Goal: Task Accomplishment & Management: Manage account settings

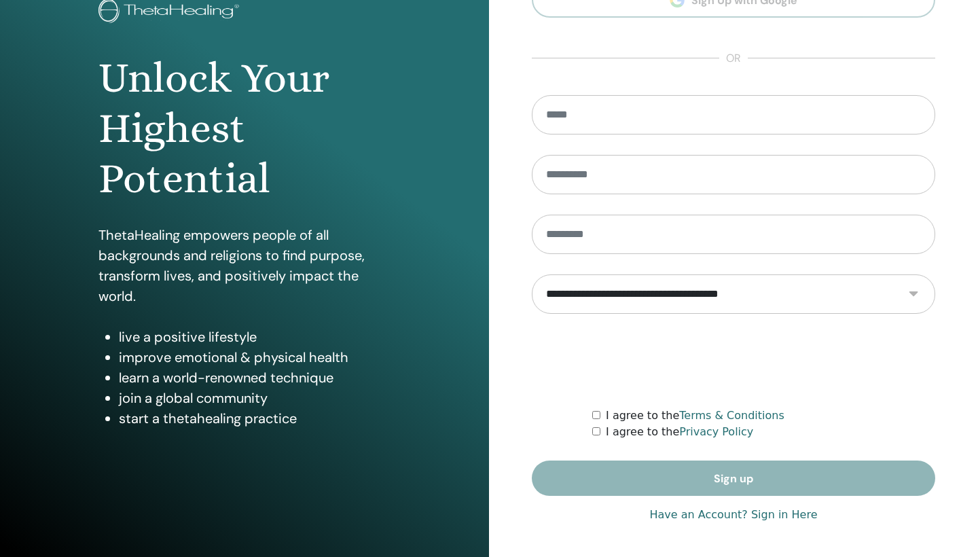
scroll to position [95, 0]
click at [776, 524] on div "**********" at bounding box center [734, 231] width 404 height 607
click at [781, 512] on link "Have an Account? Sign in Here" at bounding box center [734, 515] width 168 height 16
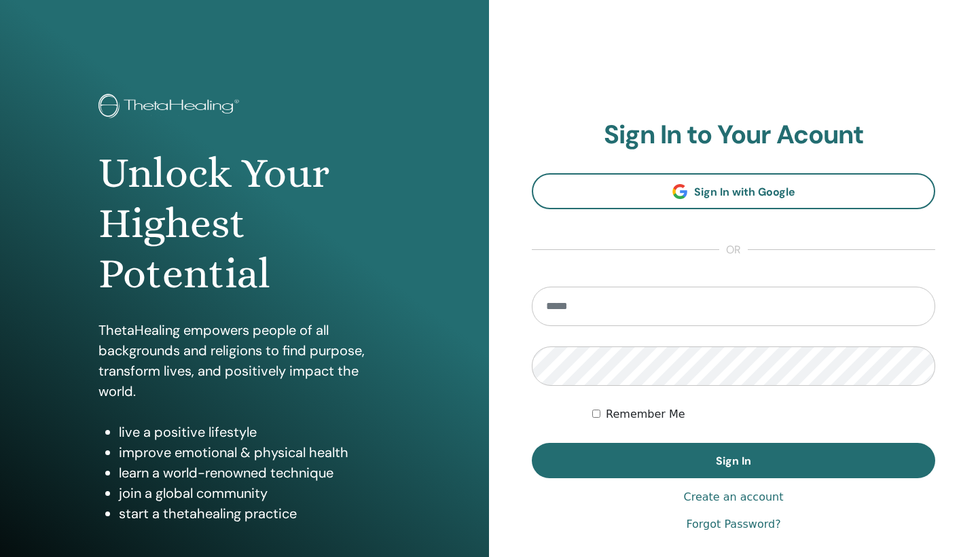
click at [853, 330] on form "Remember Me Sign In" at bounding box center [734, 383] width 404 height 192
type input "**********"
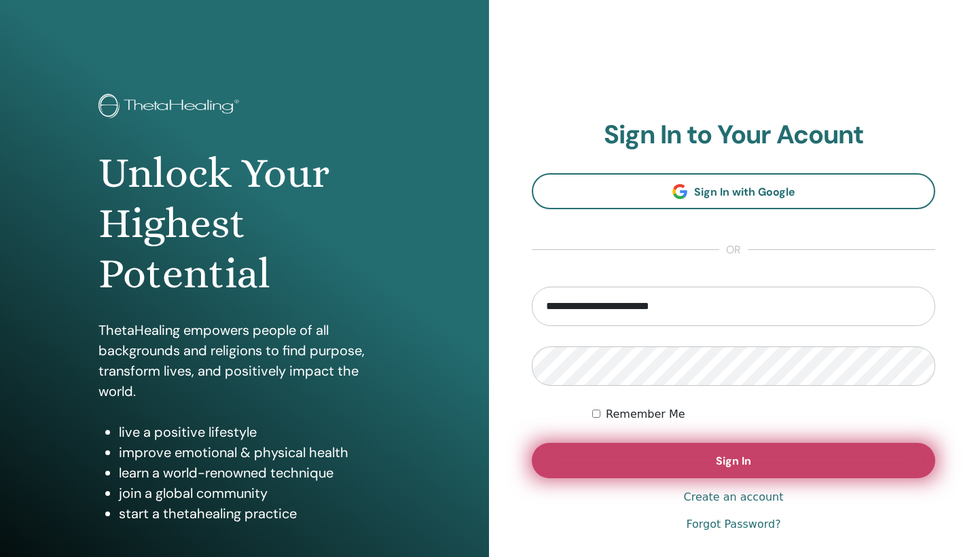
click at [764, 459] on button "Sign In" at bounding box center [734, 460] width 404 height 35
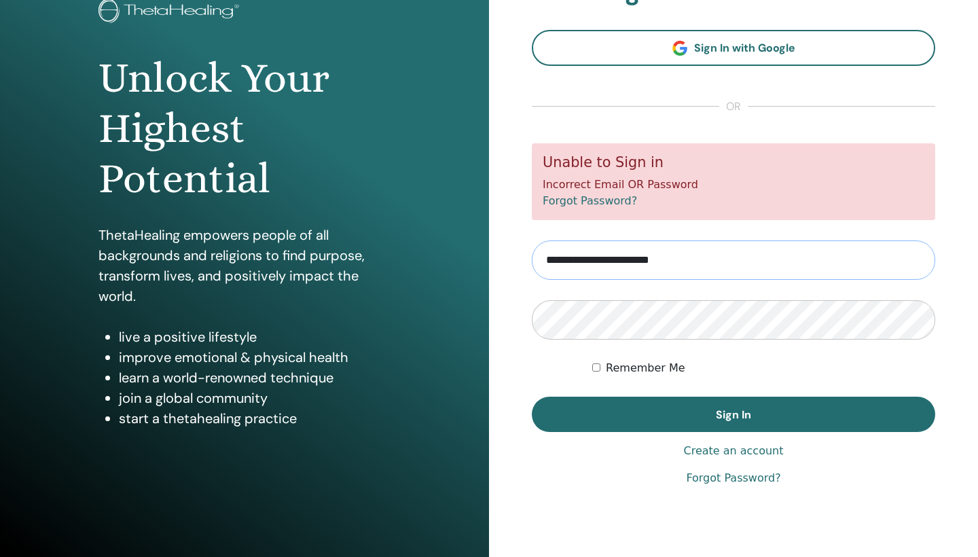
scroll to position [95, 0]
click at [757, 258] on input "**********" at bounding box center [734, 260] width 404 height 39
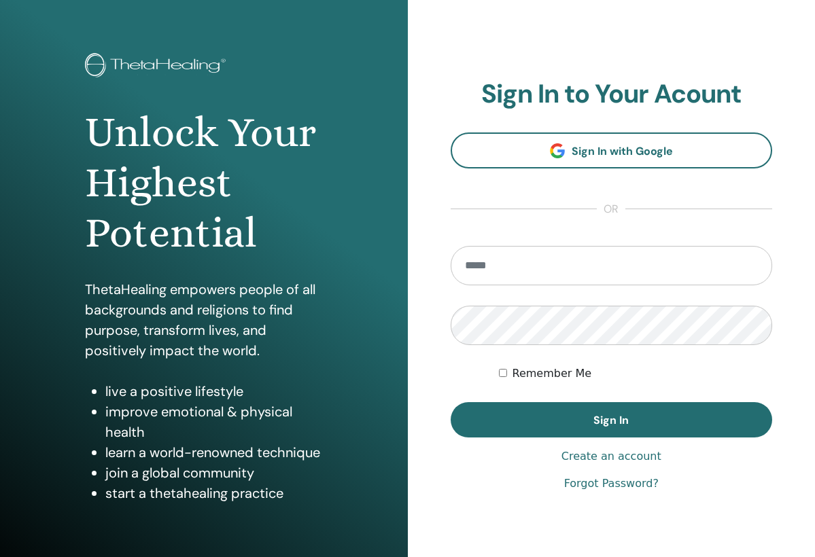
scroll to position [40, 0]
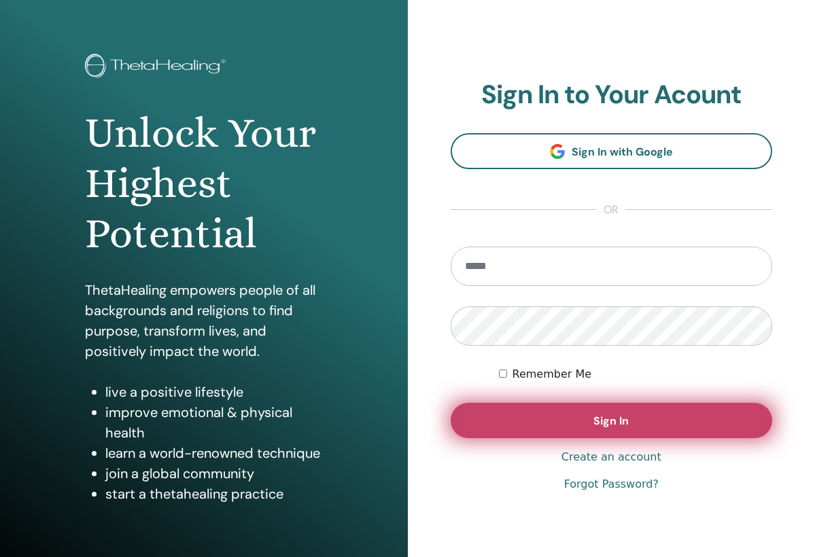
click at [645, 432] on button "Sign In" at bounding box center [611, 420] width 322 height 35
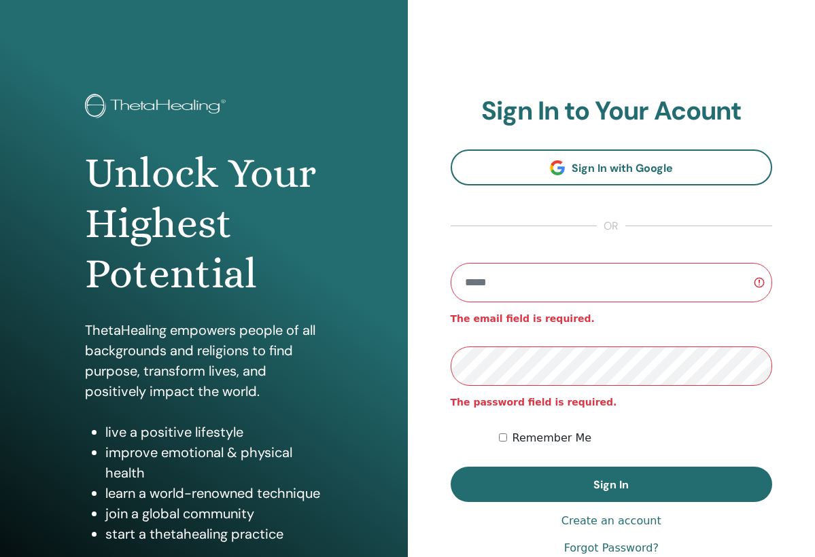
type input "**********"
click at [611, 484] on button "Sign In" at bounding box center [611, 484] width 322 height 35
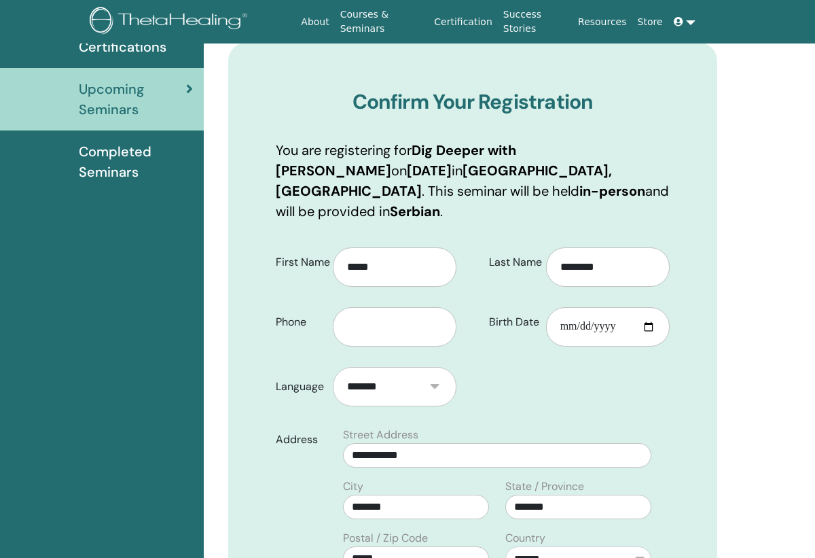
scroll to position [39, 0]
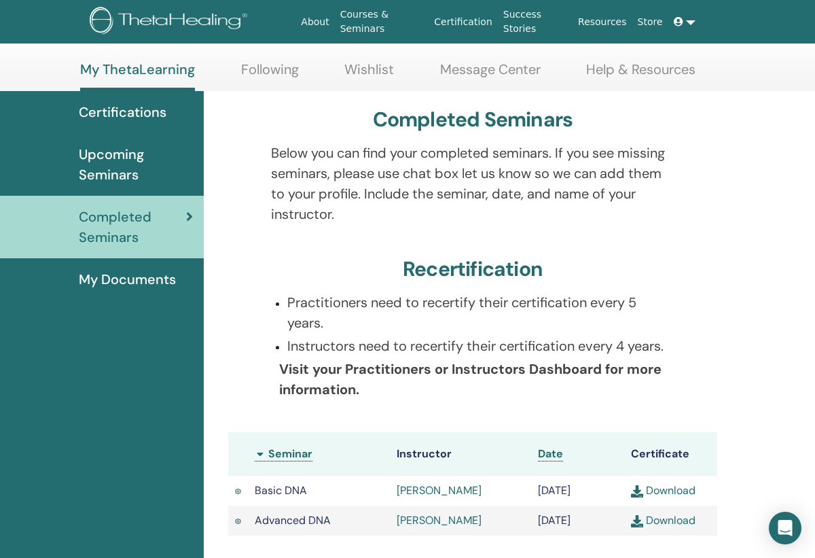
scroll to position [39, 0]
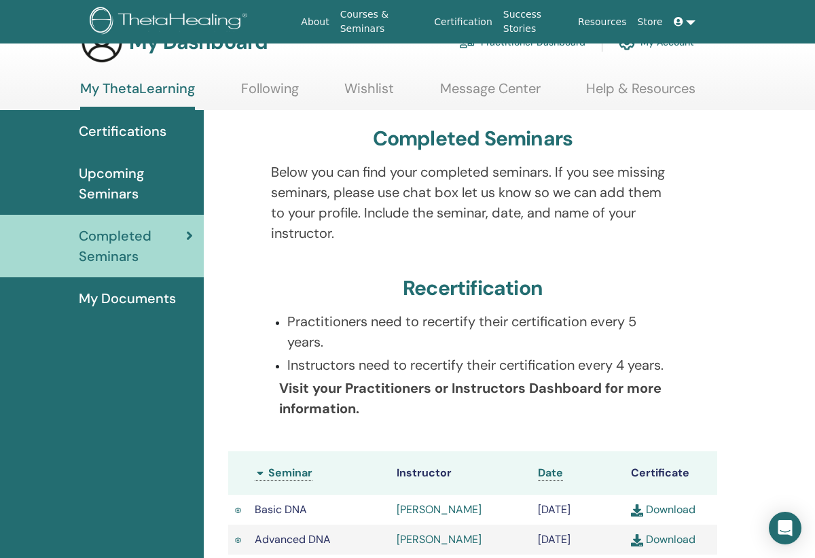
click at [152, 180] on span "Upcoming Seminars" at bounding box center [136, 183] width 114 height 41
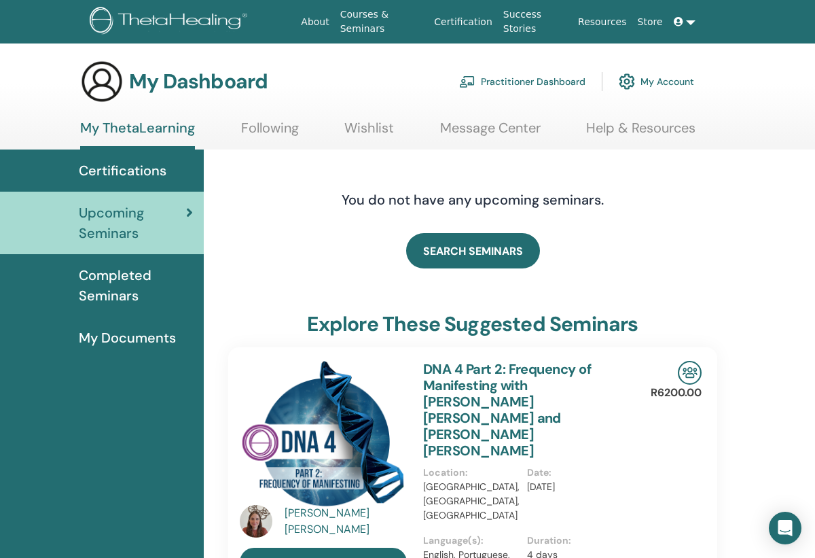
click at [371, 22] on link "Courses & Seminars" at bounding box center [382, 21] width 94 height 39
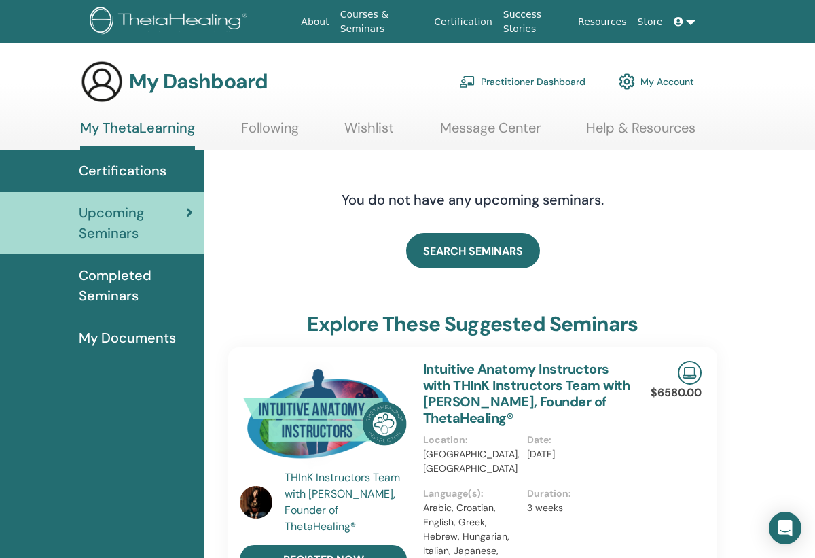
click at [681, 26] on icon at bounding box center [679, 22] width 10 height 10
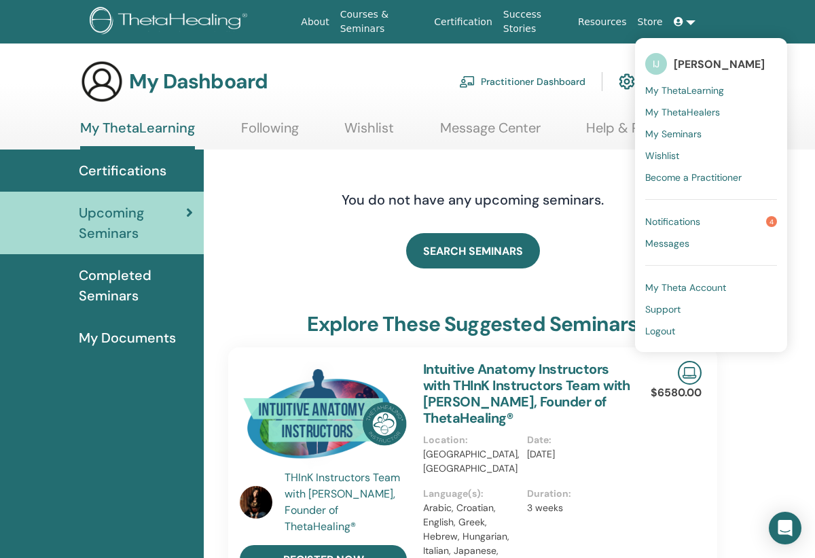
click at [690, 218] on span "Notifications" at bounding box center [672, 221] width 55 height 12
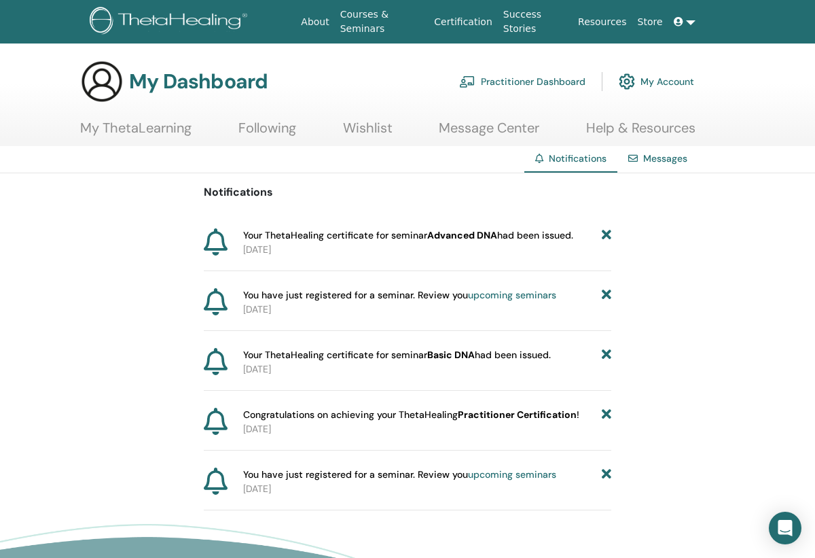
click at [466, 359] on b "Basic DNA" at bounding box center [451, 355] width 48 height 12
click at [603, 349] on icon at bounding box center [607, 355] width 10 height 14
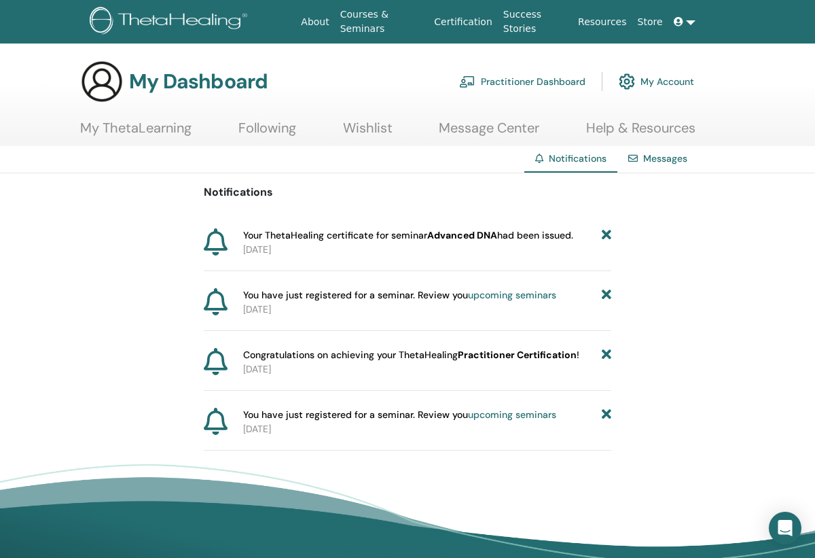
click at [252, 132] on link "Following" at bounding box center [267, 133] width 58 height 26
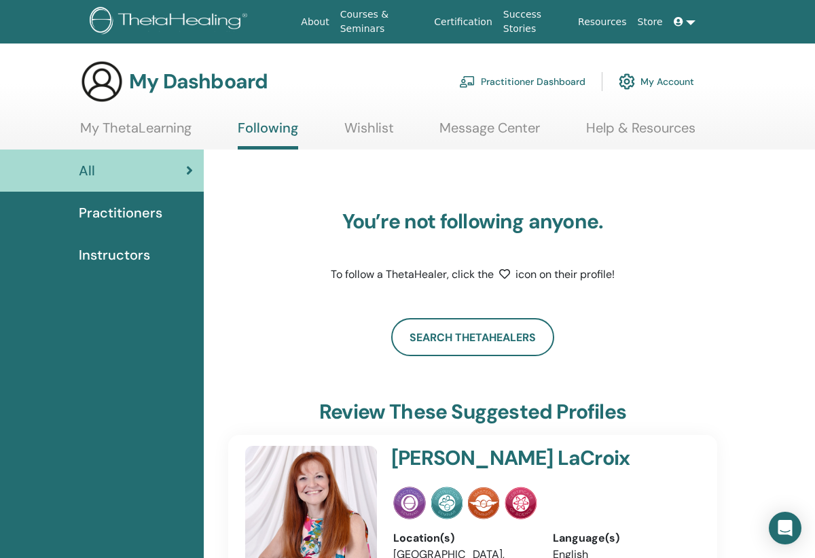
click at [160, 132] on link "My ThetaLearning" at bounding box center [135, 133] width 111 height 26
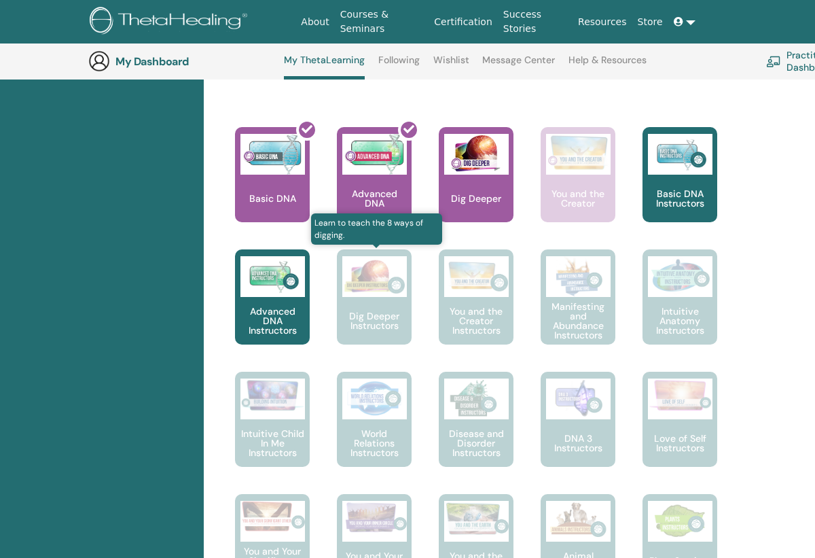
scroll to position [505, 0]
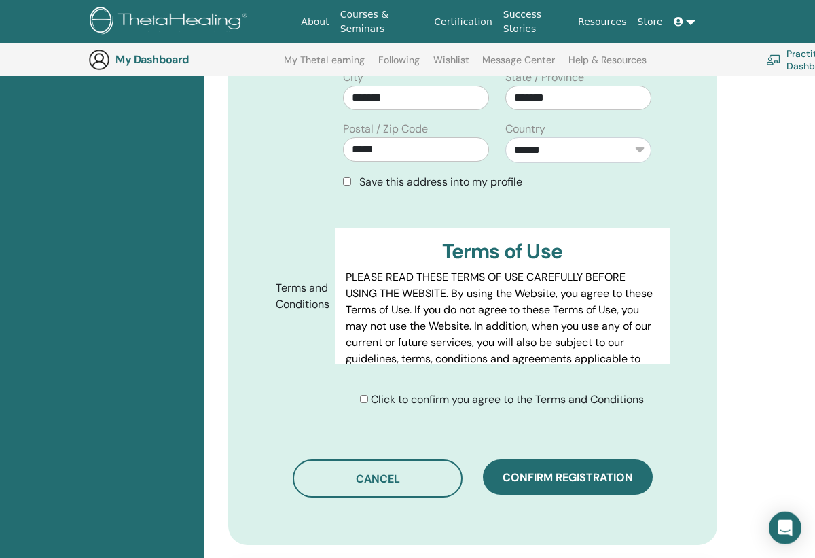
scroll to position [642, 0]
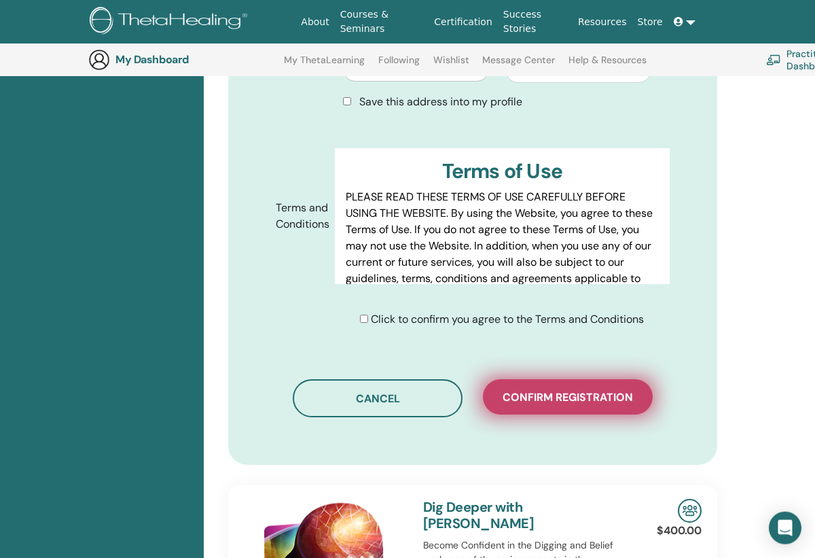
click at [548, 390] on span "Confirm registration" at bounding box center [568, 397] width 130 height 14
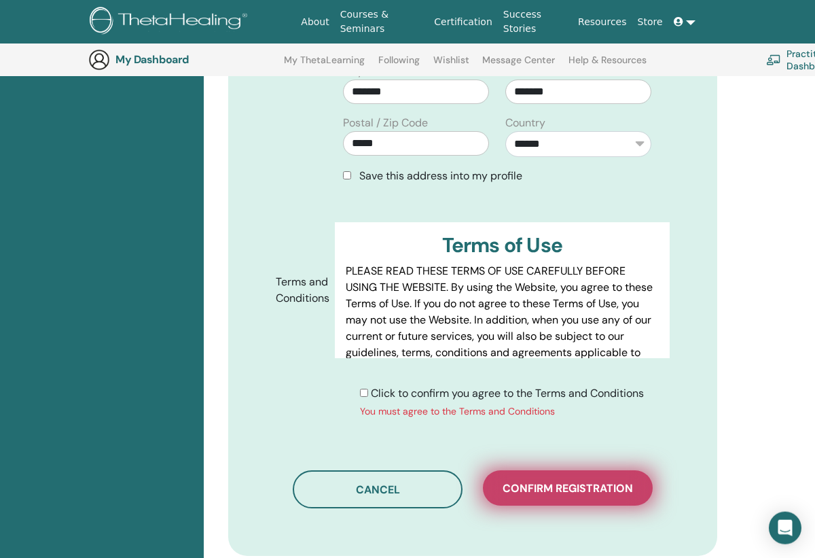
scroll to position [652, 0]
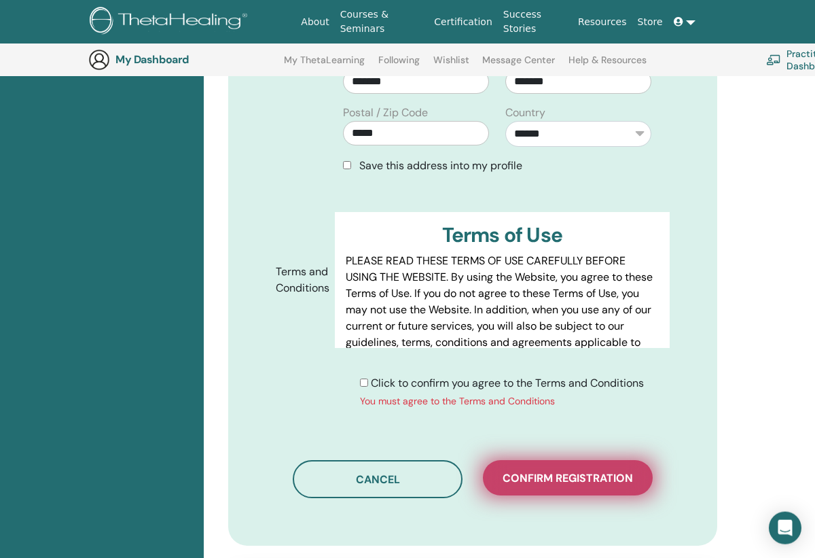
click at [556, 471] on span "Confirm registration" at bounding box center [568, 478] width 130 height 14
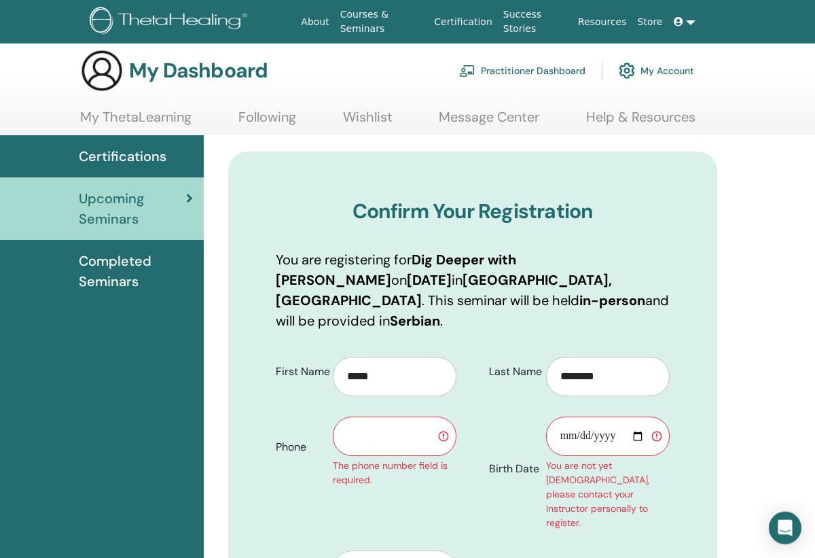
scroll to position [14, 0]
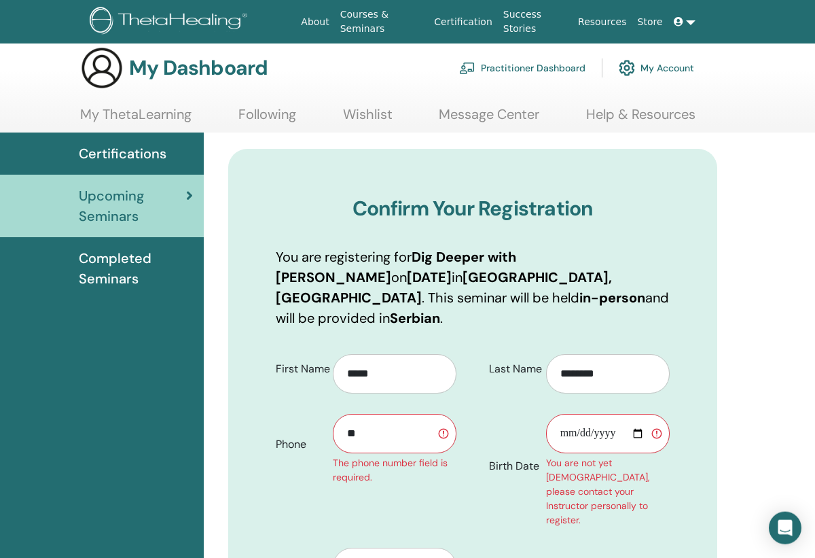
type input "*"
click at [567, 414] on input "Birth Date" at bounding box center [608, 433] width 124 height 39
click at [622, 417] on input "**********" at bounding box center [608, 433] width 124 height 39
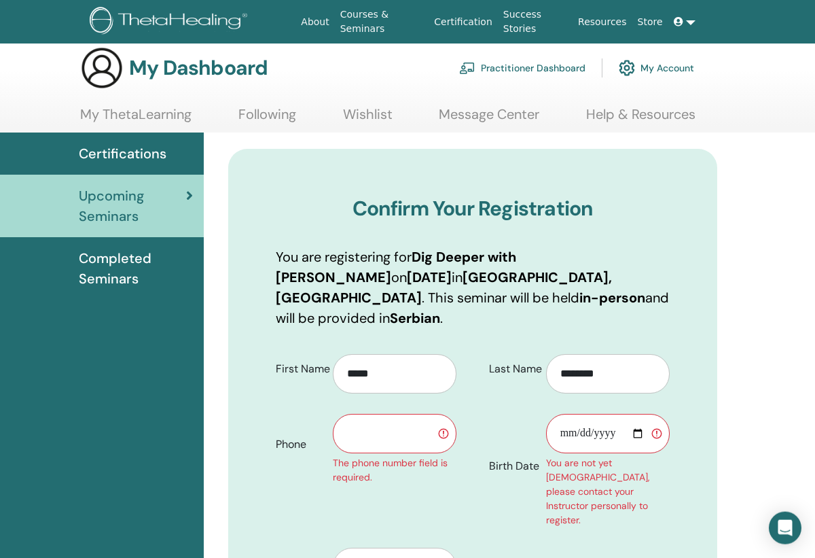
type input "**********"
click at [620, 421] on input "**********" at bounding box center [608, 433] width 124 height 39
click at [592, 414] on input "**********" at bounding box center [608, 433] width 124 height 39
click at [352, 414] on input "text" at bounding box center [395, 433] width 124 height 39
type input "*"
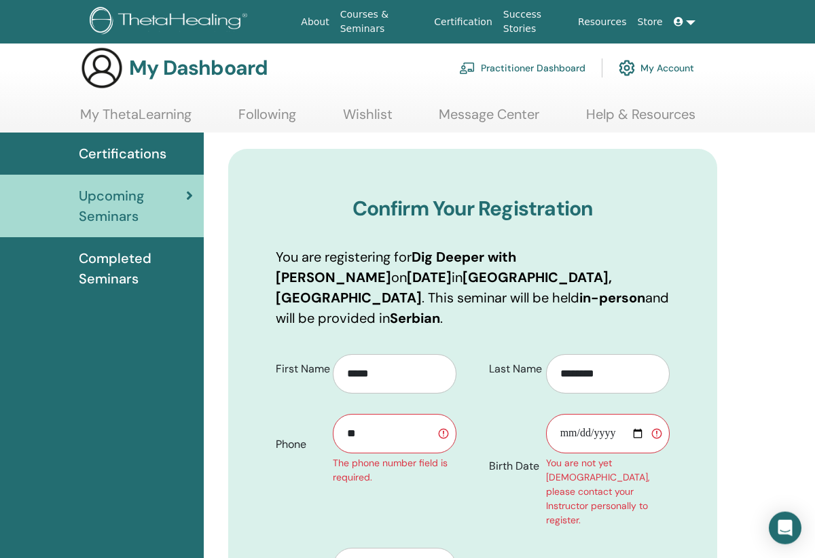
type input "*"
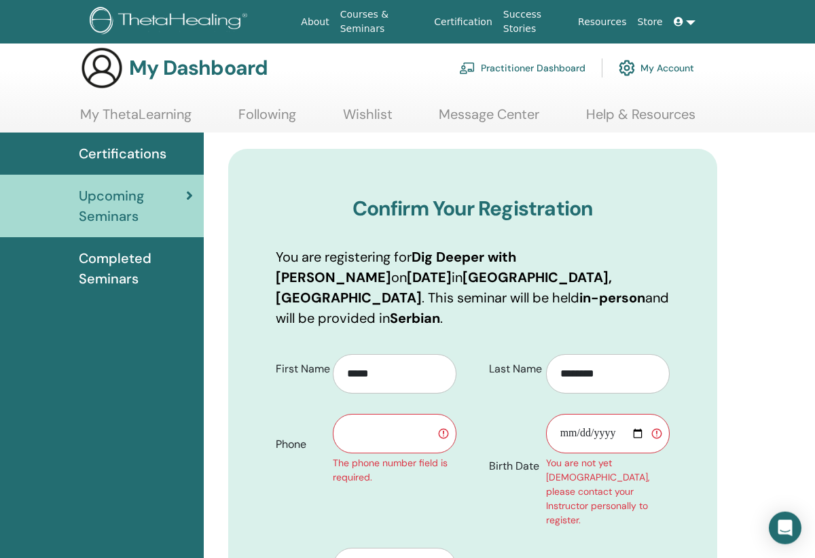
type input "*"
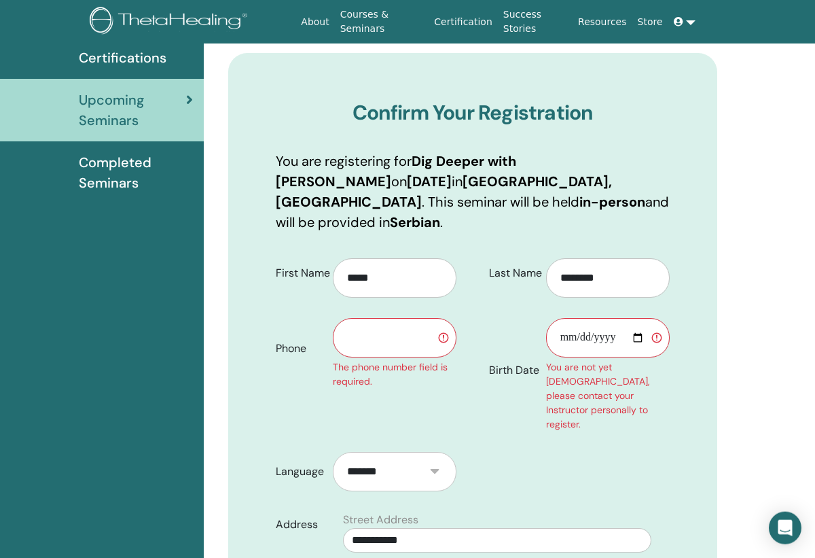
scroll to position [149, 0]
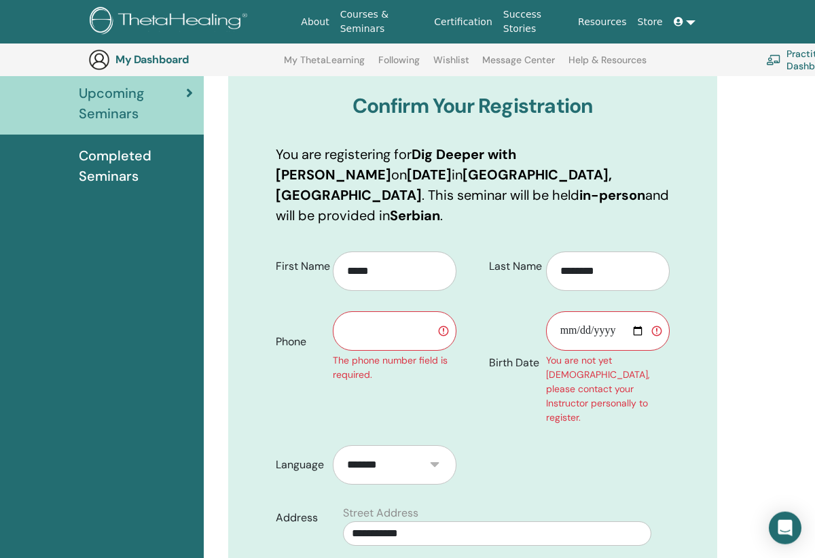
type input "*"
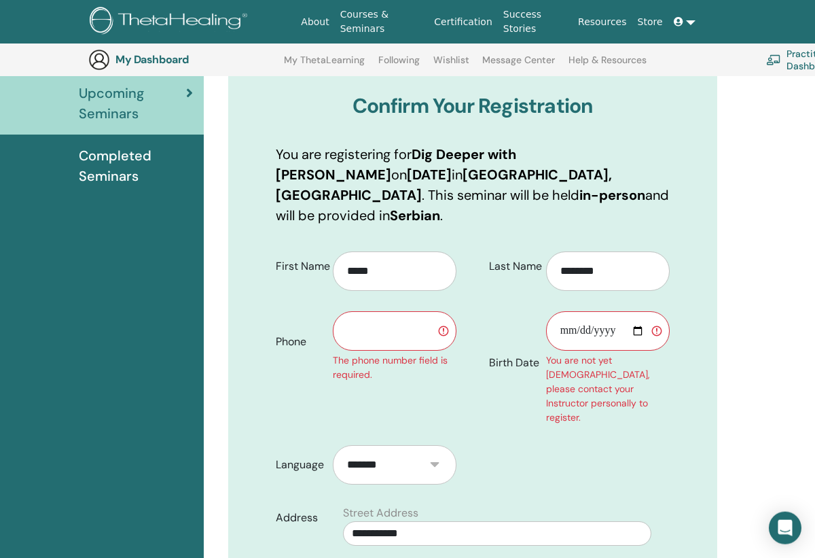
type input "*"
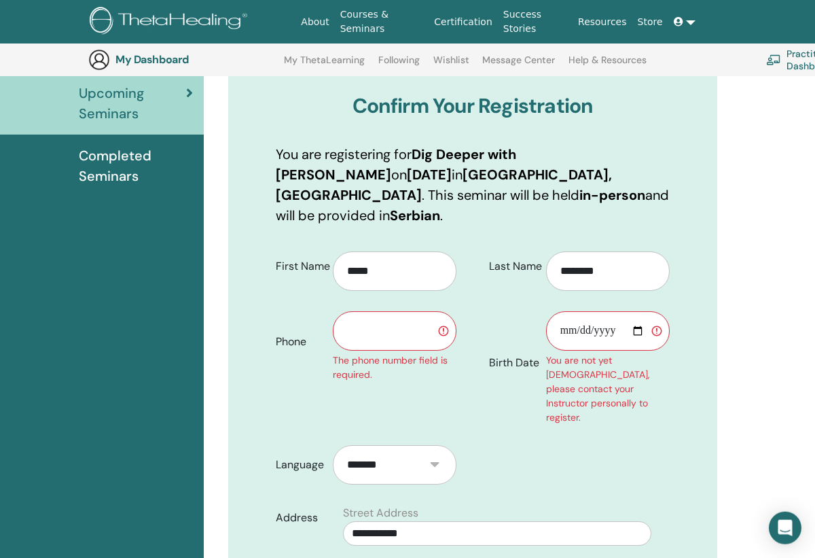
type input "*"
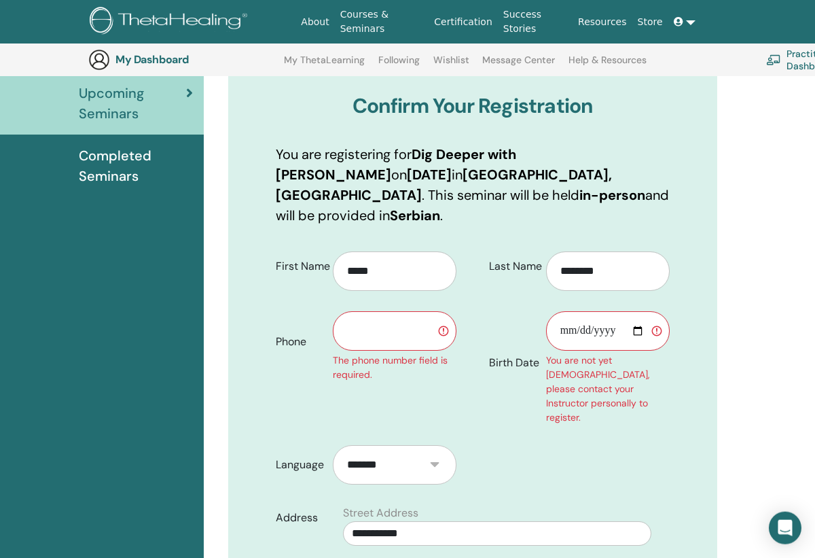
type input "*"
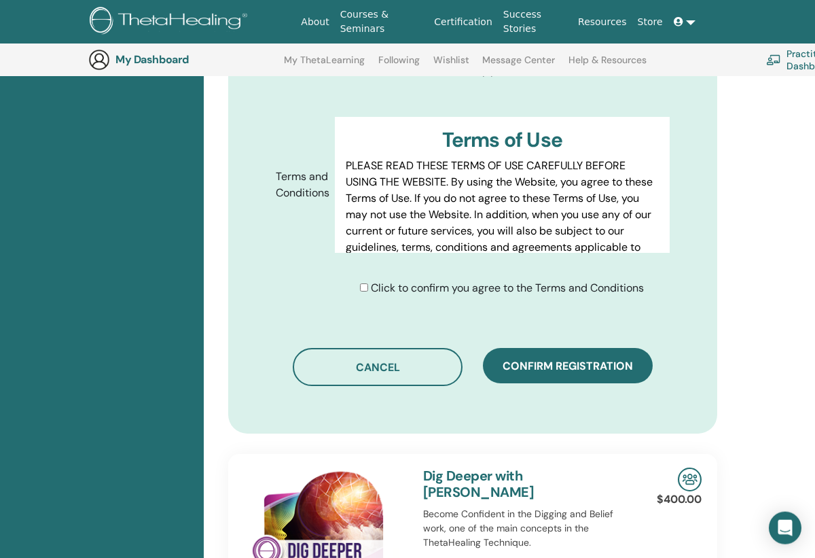
scroll to position [776, 0]
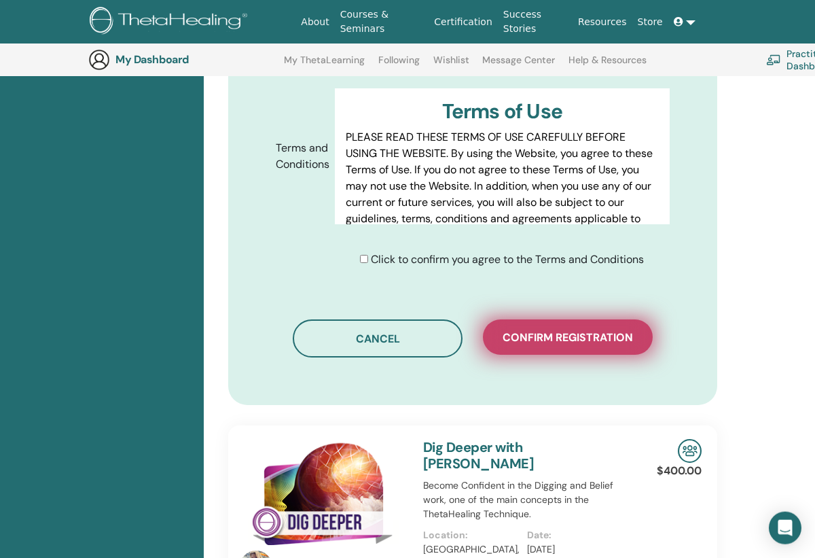
type input "*********"
click at [539, 330] on span "Confirm registration" at bounding box center [568, 337] width 130 height 14
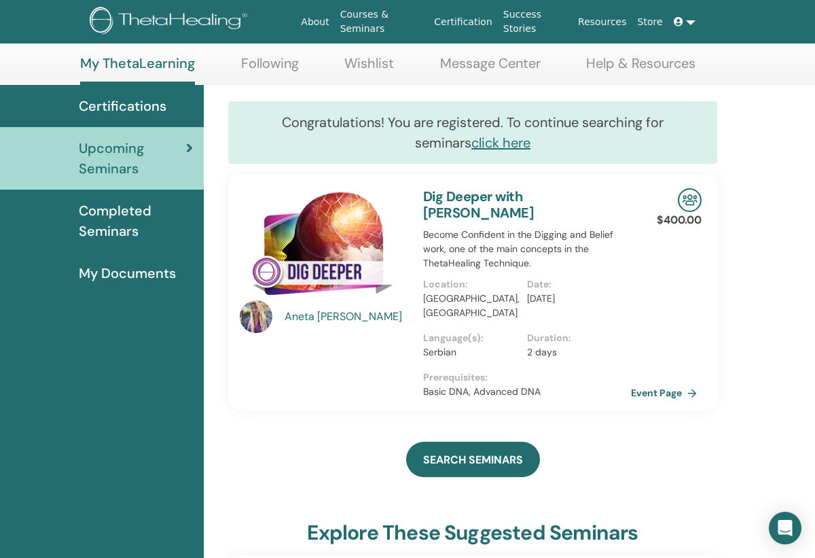
scroll to position [65, 0]
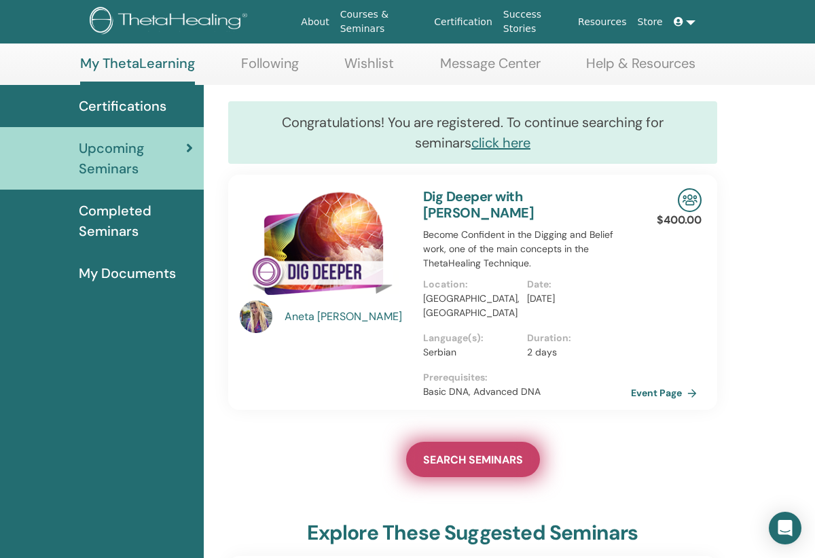
click at [482, 453] on span "SEARCH SEMINARS" at bounding box center [473, 460] width 100 height 14
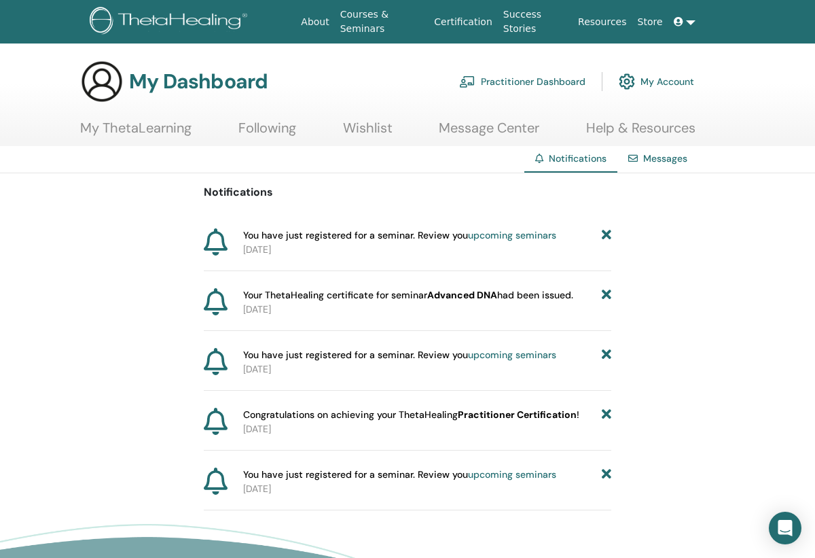
click at [517, 238] on link "upcoming seminars" at bounding box center [512, 235] width 88 height 12
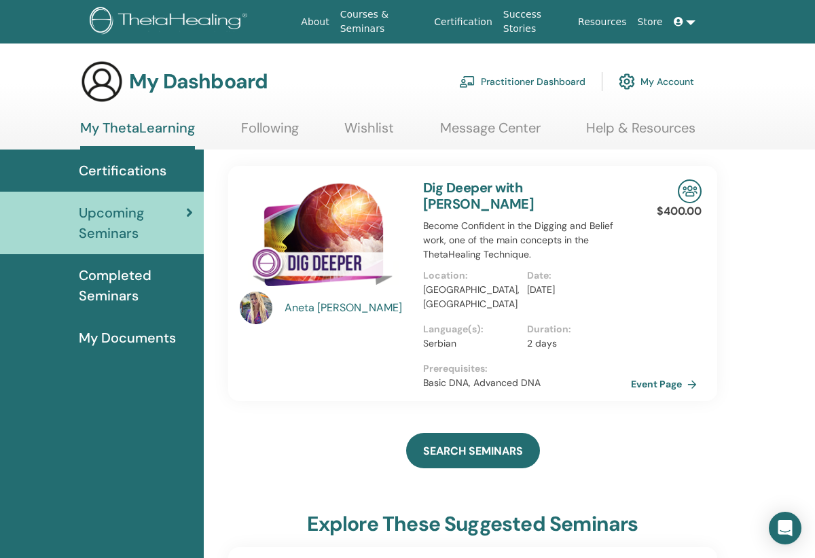
scroll to position [14, 0]
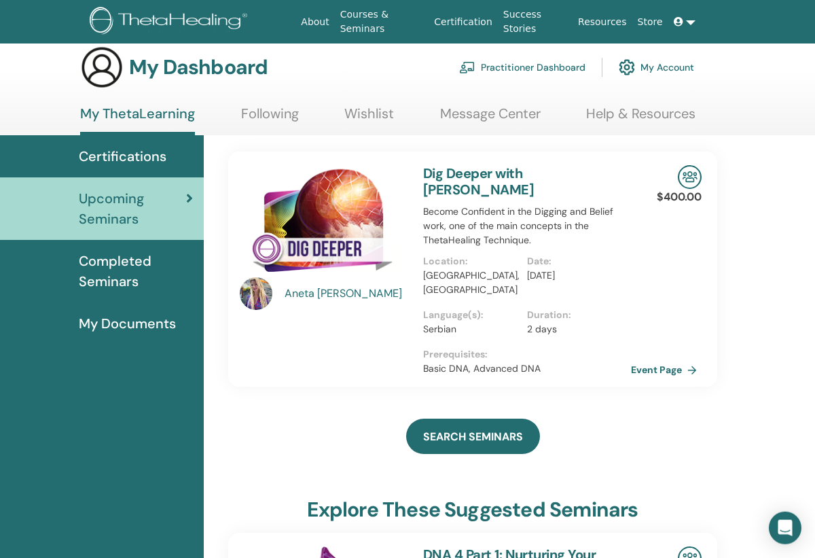
click at [534, 172] on link "Dig Deeper with [PERSON_NAME]" at bounding box center [478, 181] width 111 height 34
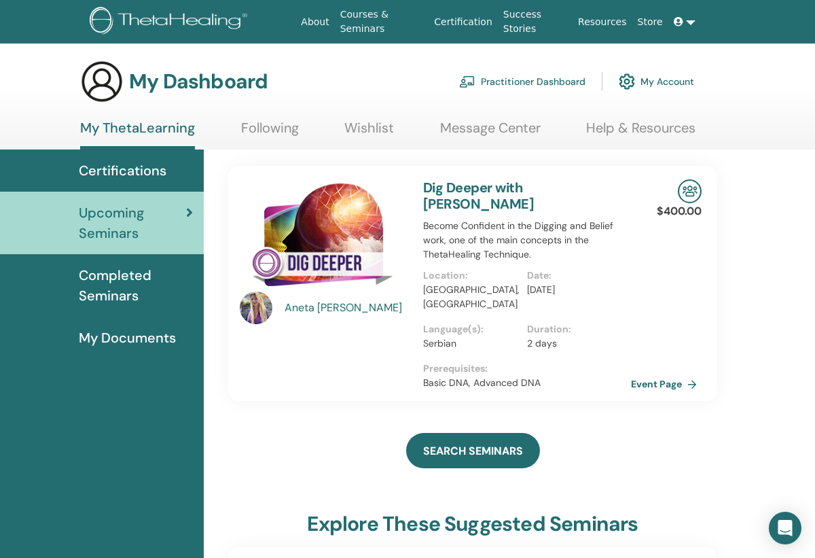
click at [522, 184] on link "Dig Deeper with [PERSON_NAME]" at bounding box center [478, 196] width 111 height 34
click at [141, 237] on span "Upcoming Seminars" at bounding box center [132, 222] width 107 height 41
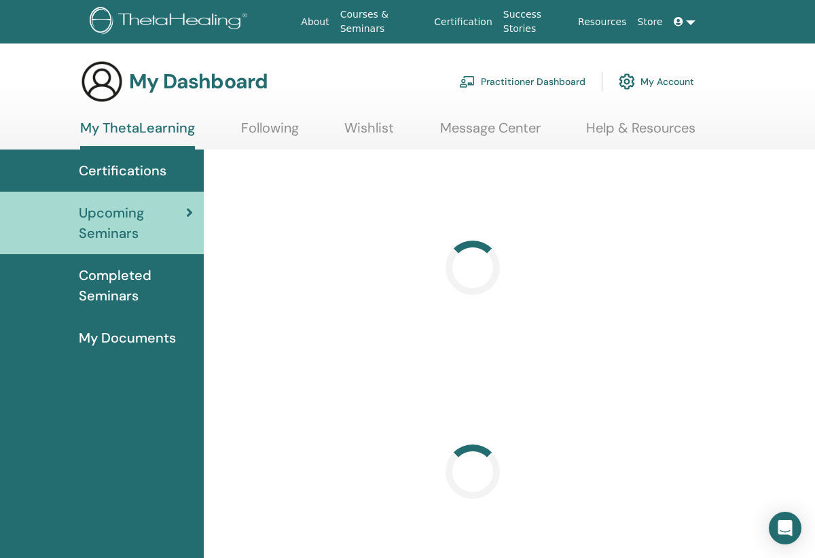
scroll to position [1, 0]
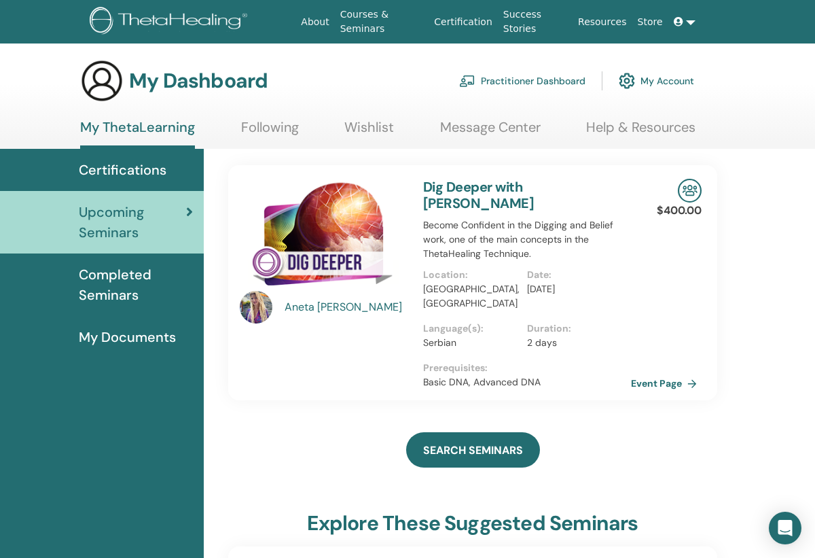
click at [122, 292] on span "Completed Seminars" at bounding box center [136, 284] width 114 height 41
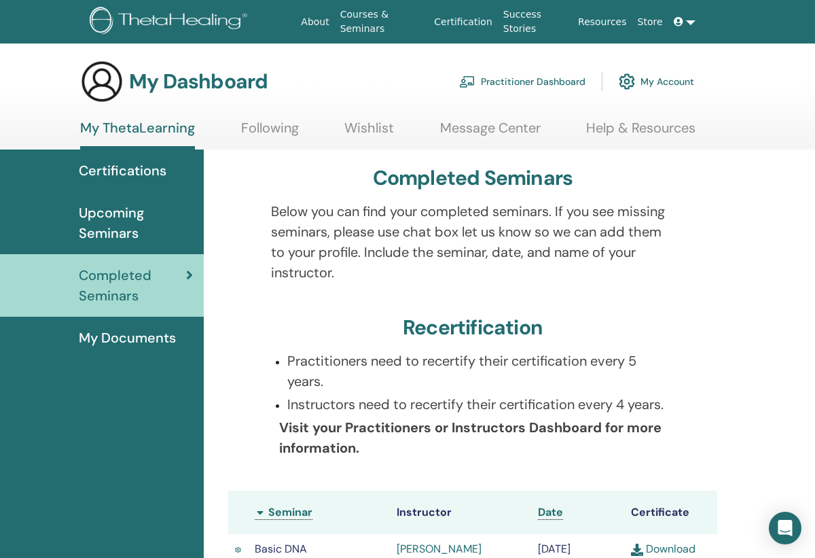
click at [137, 230] on span "Upcoming Seminars" at bounding box center [136, 222] width 114 height 41
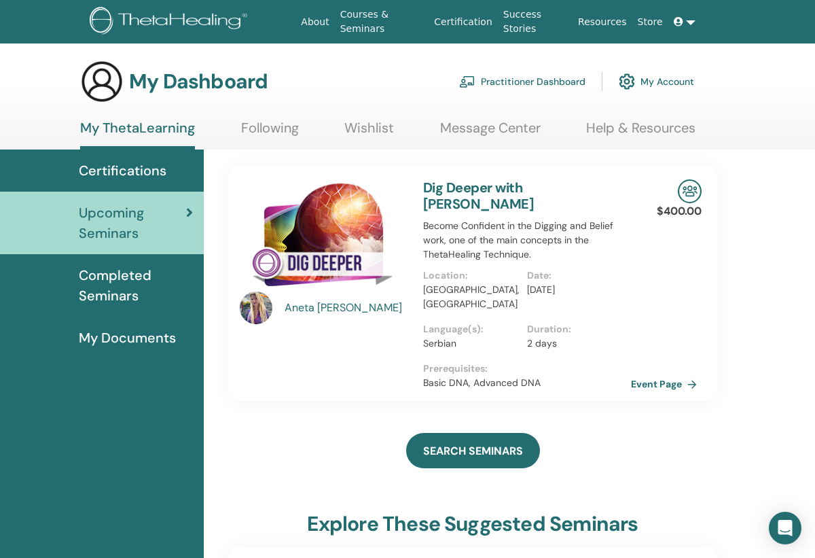
click at [154, 158] on link "Certifications" at bounding box center [102, 170] width 204 height 42
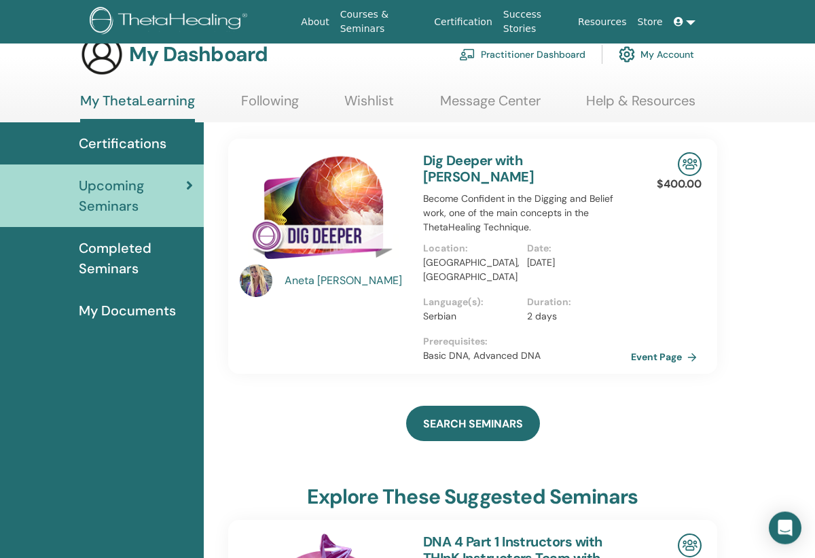
scroll to position [25, 0]
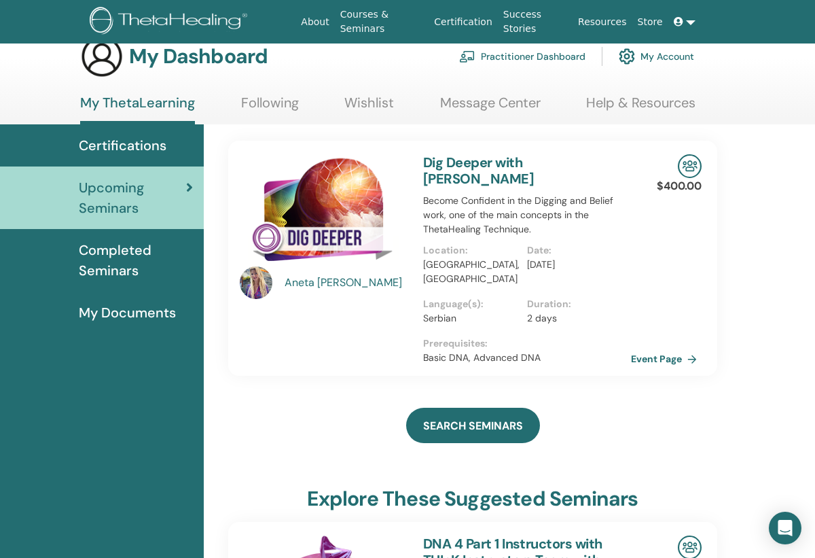
click at [136, 257] on span "Completed Seminars" at bounding box center [136, 260] width 114 height 41
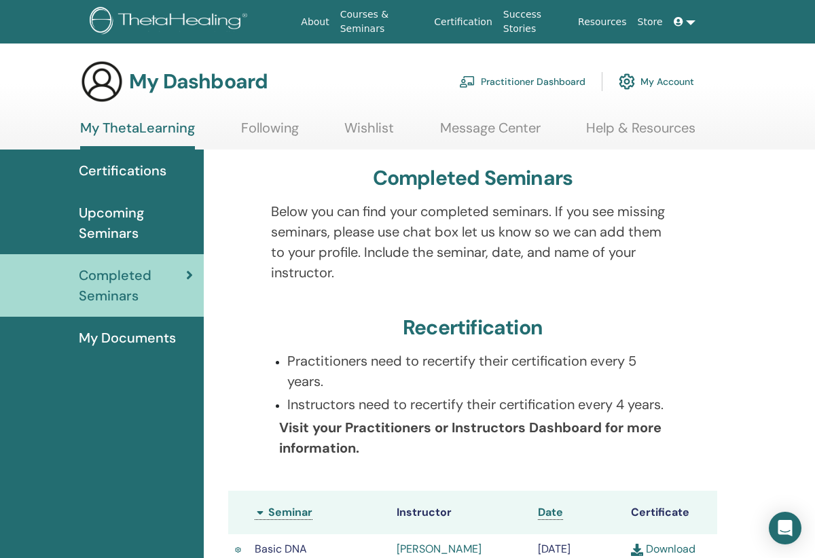
click at [134, 229] on span "Upcoming Seminars" at bounding box center [136, 222] width 114 height 41
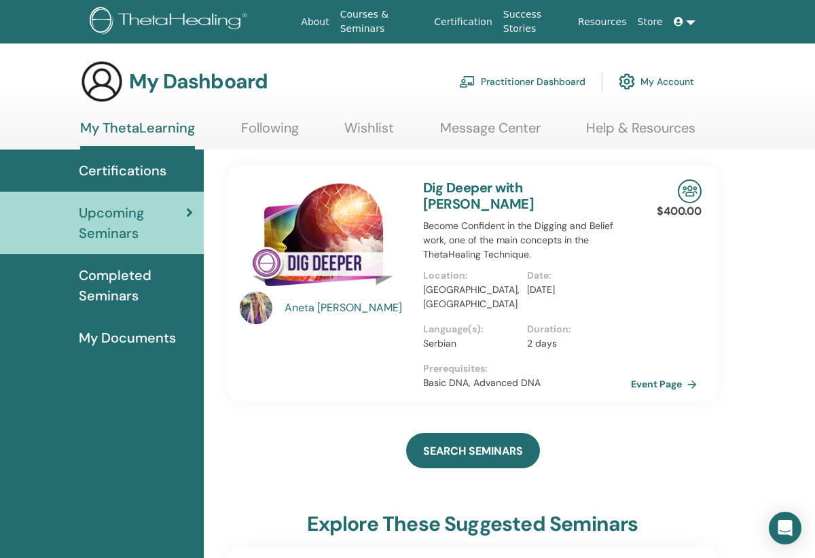
click at [138, 179] on span "Certifications" at bounding box center [123, 170] width 88 height 20
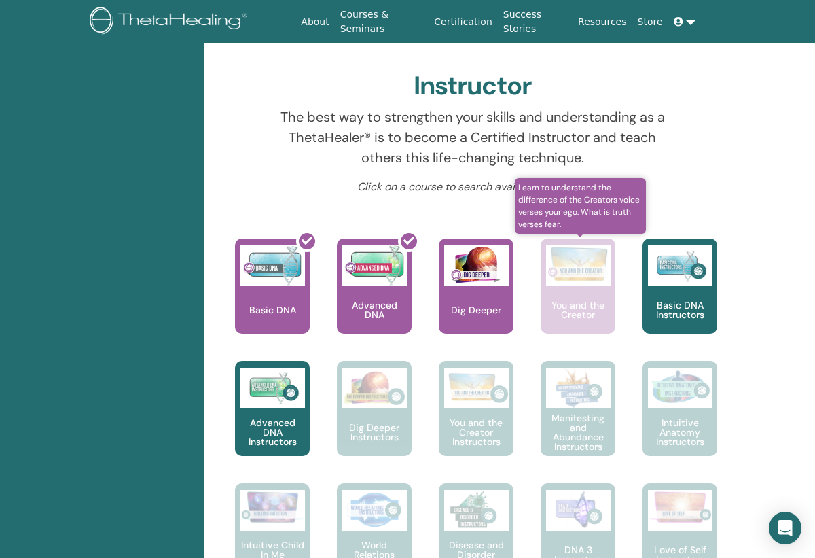
scroll to position [-24, 49]
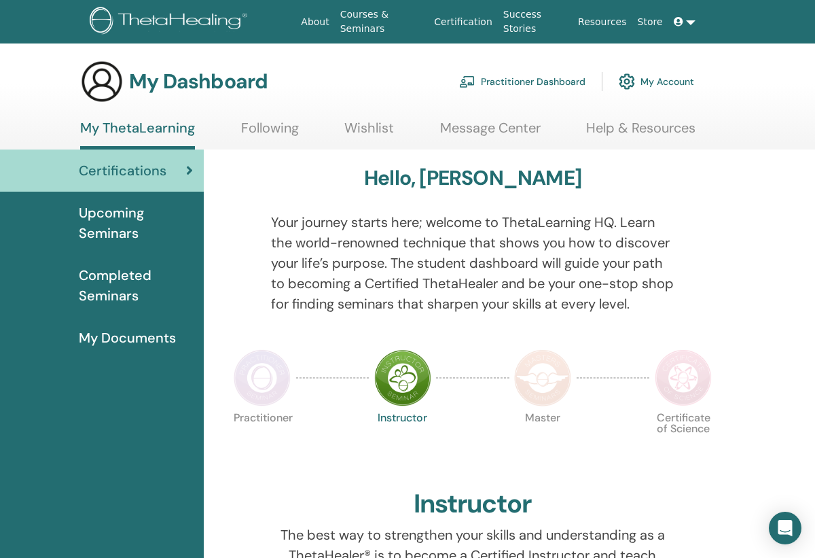
click at [697, 24] on div "About Courses & Seminars Certification Success Stories Resources Store IJ Ivana…" at bounding box center [408, 21] width 734 height 43
click at [689, 22] on html "About Courses & Seminars Certification Success Stories Resources Store IJ Ivana…" at bounding box center [407, 279] width 815 height 558
click at [682, 35] on ul "About Courses & Seminars Certification Success Stories Resources Store IJ Ivana…" at bounding box center [498, 21] width 487 height 39
click at [682, 34] on ul "About Courses & Seminars Certification Success Stories Resources Store IJ Ivana…" at bounding box center [498, 21] width 487 height 39
click at [688, 21] on html "About Courses & Seminars Certification Success Stories Resources Store IJ Ivana…" at bounding box center [407, 279] width 815 height 558
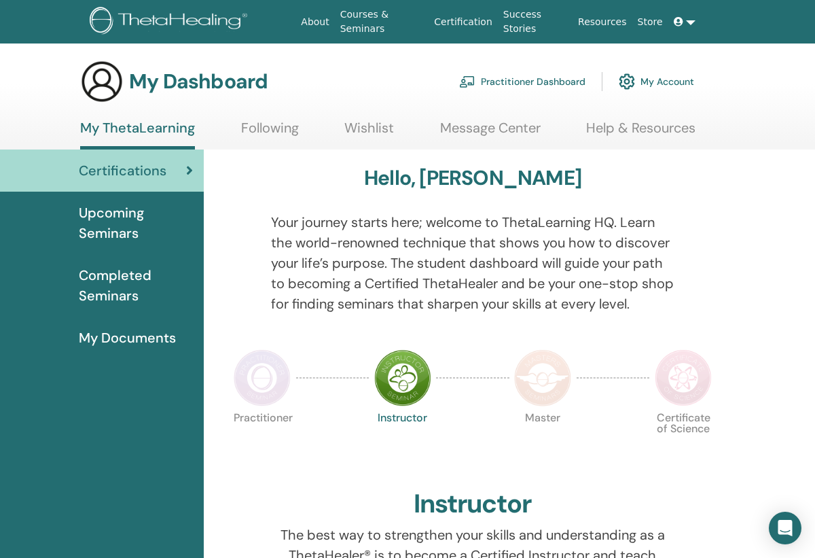
drag, startPoint x: 563, startPoint y: 25, endPoint x: 673, endPoint y: 18, distance: 111.0
click at [673, 18] on html "About Courses & Seminars Certification Success Stories Resources Store IJ Ivana…" at bounding box center [407, 279] width 815 height 558
click at [118, 149] on link "My ThetaLearning" at bounding box center [137, 135] width 115 height 30
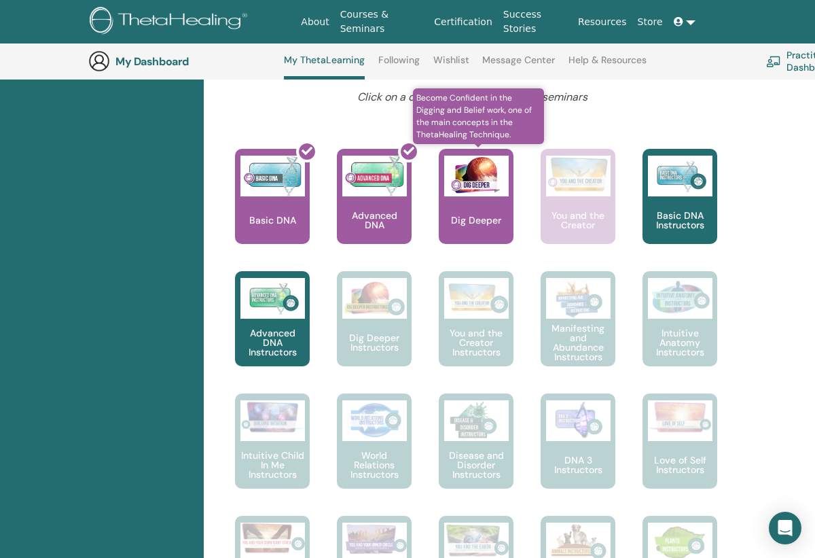
scroll to position [539, 0]
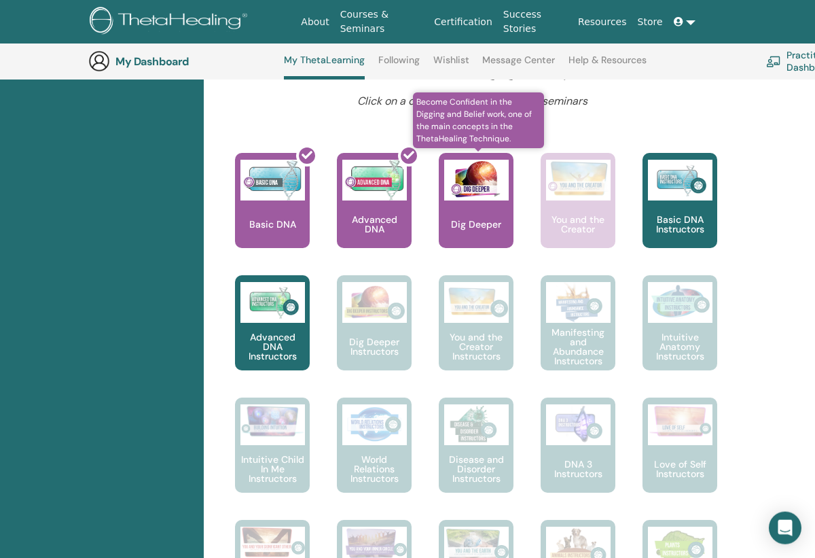
click at [488, 180] on img at bounding box center [476, 180] width 65 height 41
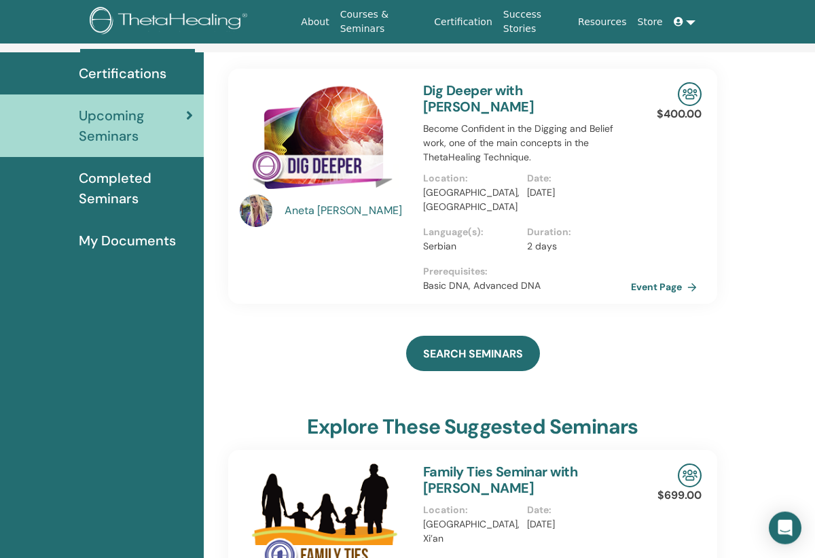
scroll to position [230, 0]
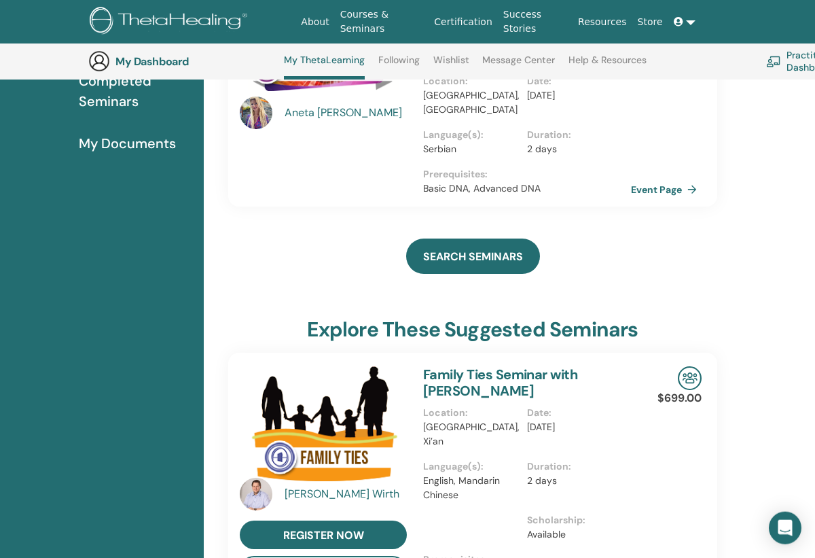
click at [691, 24] on link at bounding box center [685, 22] width 33 height 25
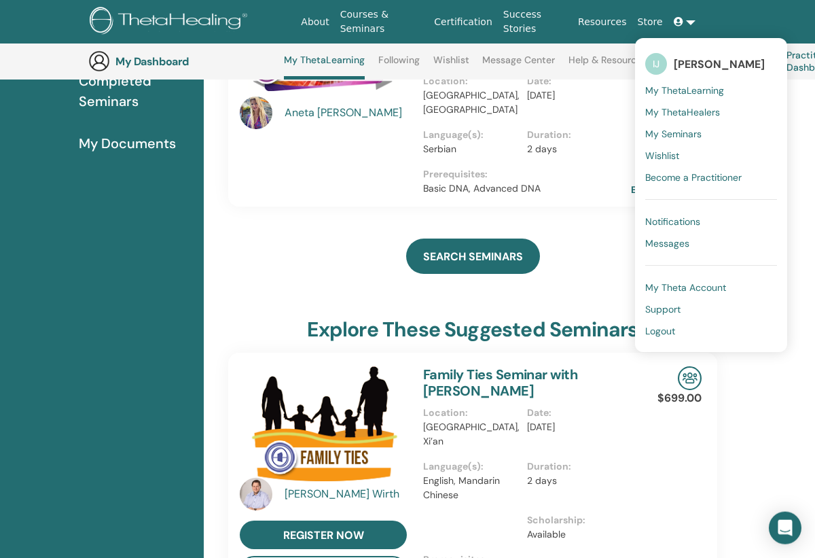
click at [679, 330] on link "Logout" at bounding box center [711, 331] width 132 height 22
